Goal: Task Accomplishment & Management: Use online tool/utility

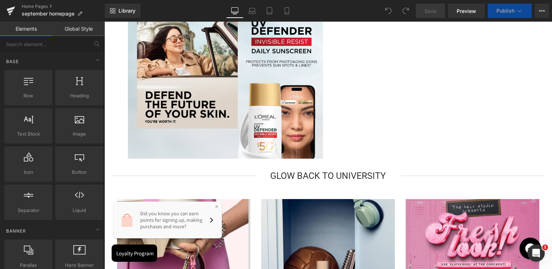
scroll to position [1227, 0]
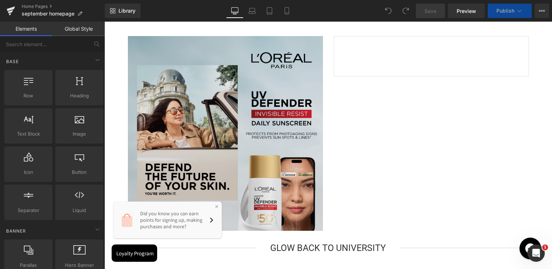
click at [228, 144] on img at bounding box center [225, 133] width 195 height 195
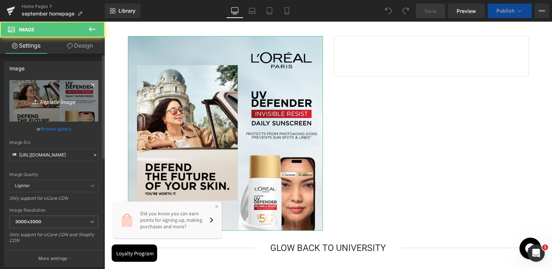
click at [79, 101] on icon "Replace Image" at bounding box center [54, 100] width 58 height 9
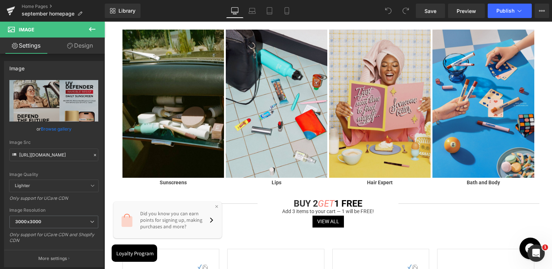
scroll to position [789, 0]
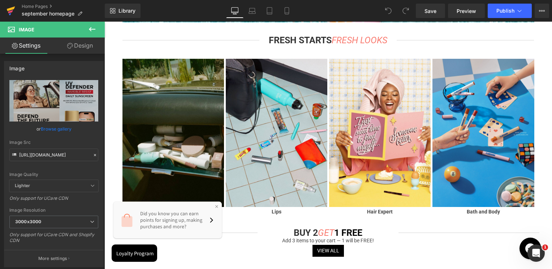
click at [14, 12] on icon at bounding box center [10, 11] width 9 height 18
